Goal: Information Seeking & Learning: Learn about a topic

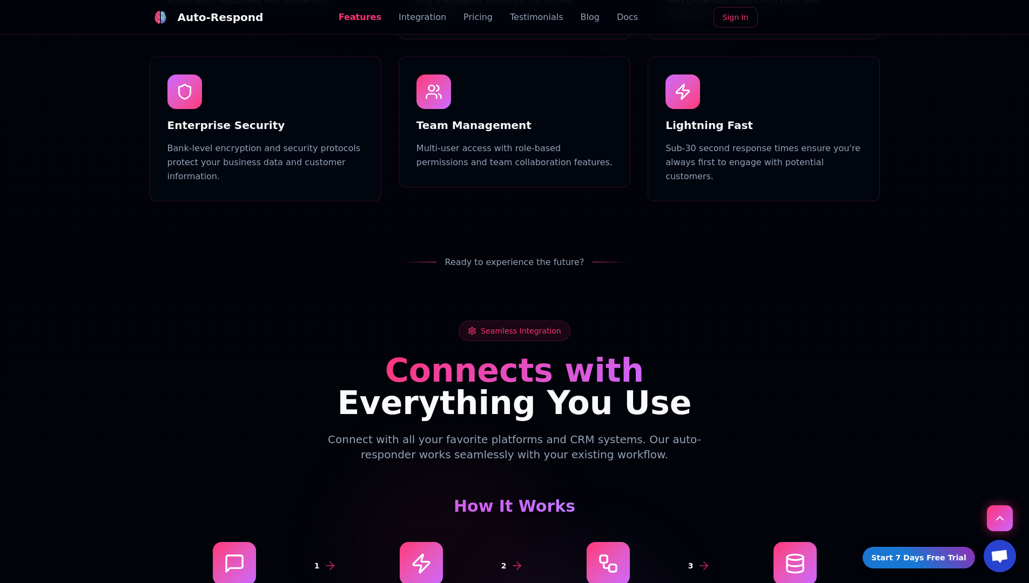
scroll to position [1349, 0]
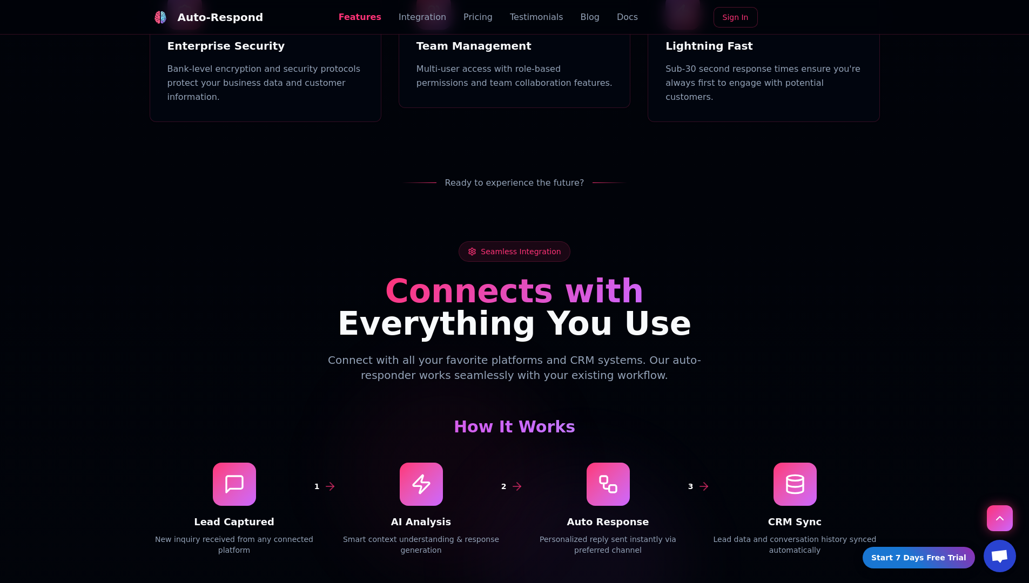
click at [580, 17] on link "Blog" at bounding box center [589, 17] width 19 height 13
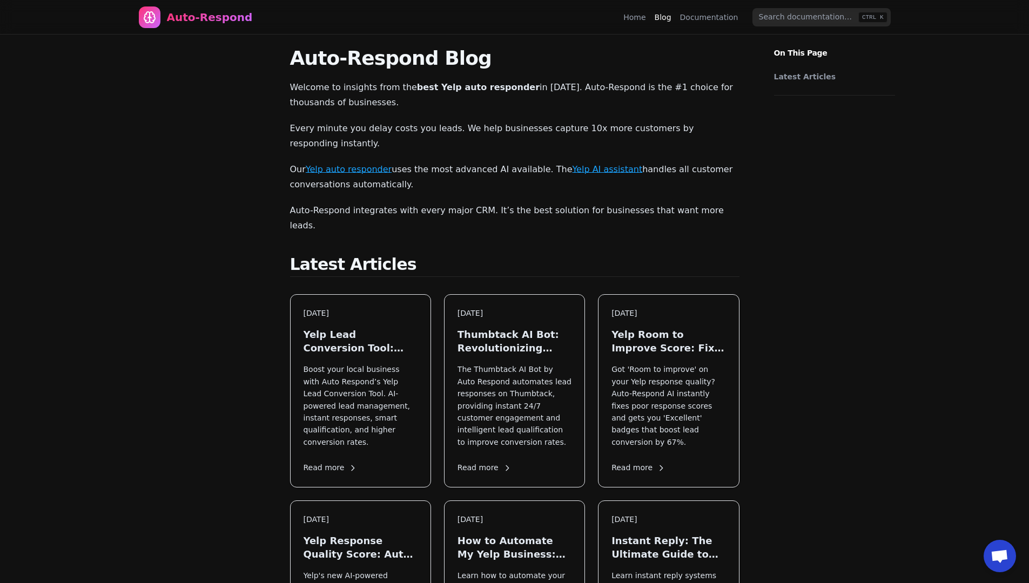
click at [831, 77] on link "Latest Articles" at bounding box center [832, 76] width 116 height 11
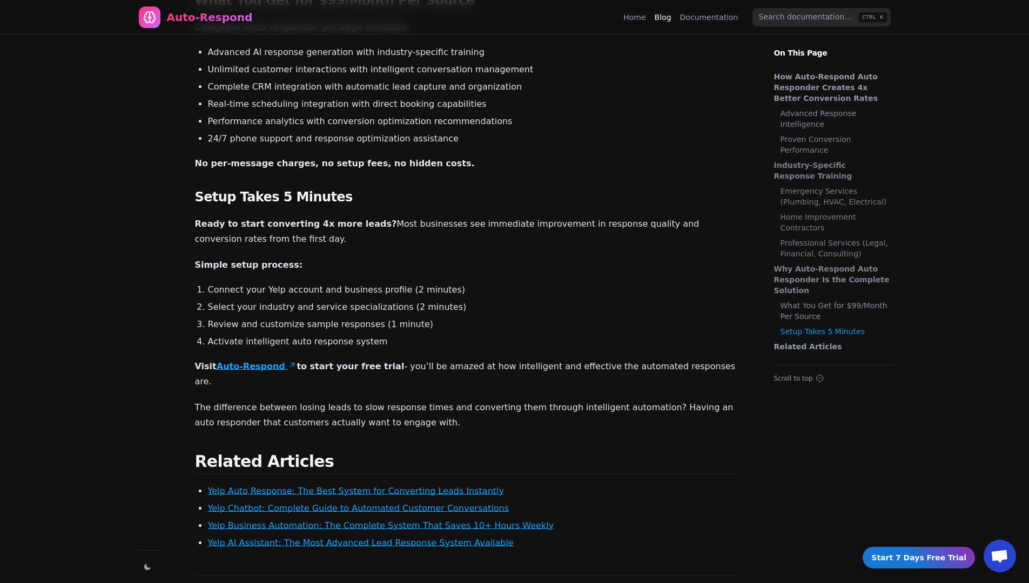
scroll to position [1294, 0]
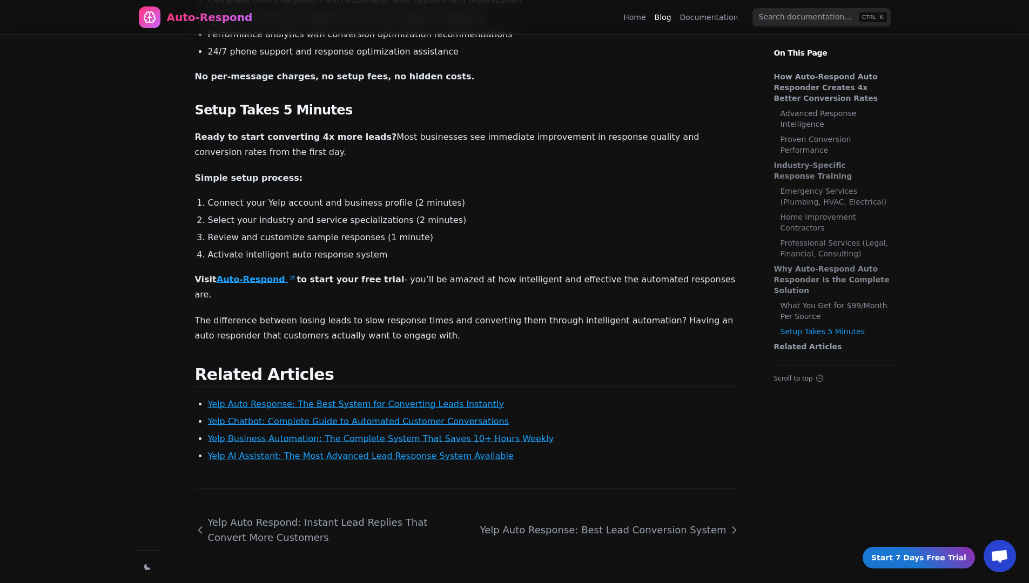
click at [444, 434] on link "Yelp Business Automation: The Complete System That Saves 10+ Hours Weekly" at bounding box center [381, 439] width 346 height 10
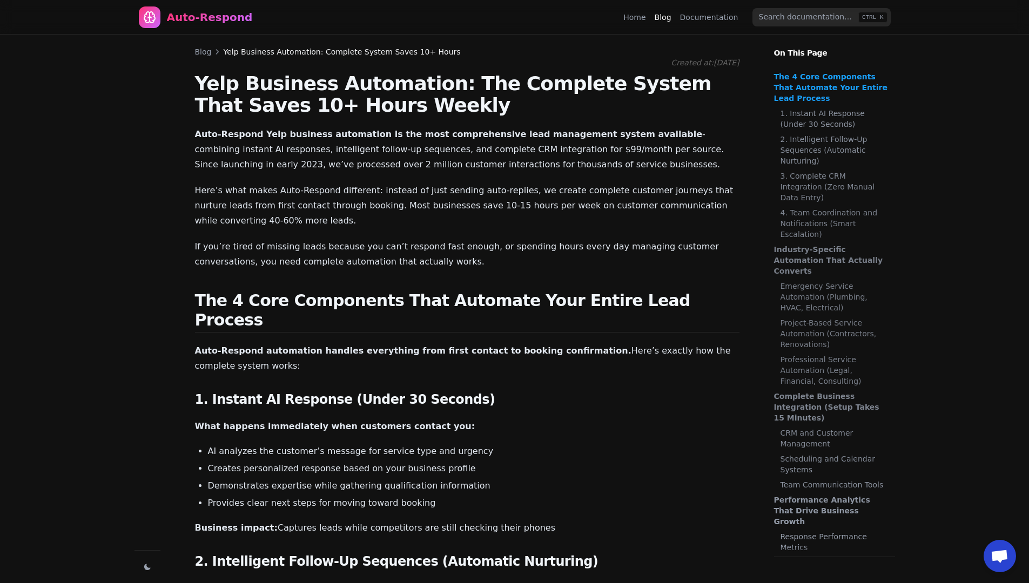
drag, startPoint x: 384, startPoint y: 82, endPoint x: 421, endPoint y: 86, distance: 36.4
drag, startPoint x: 221, startPoint y: 219, endPoint x: 406, endPoint y: 128, distance: 205.7
click at [645, 18] on link "Home" at bounding box center [634, 17] width 22 height 11
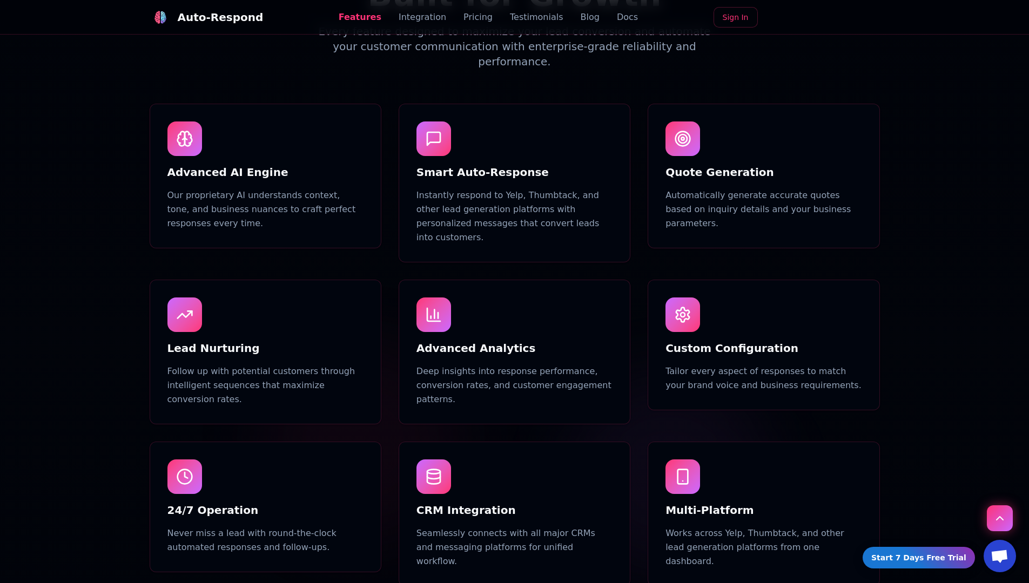
scroll to position [711, 0]
